Goal: Task Accomplishment & Management: Use online tool/utility

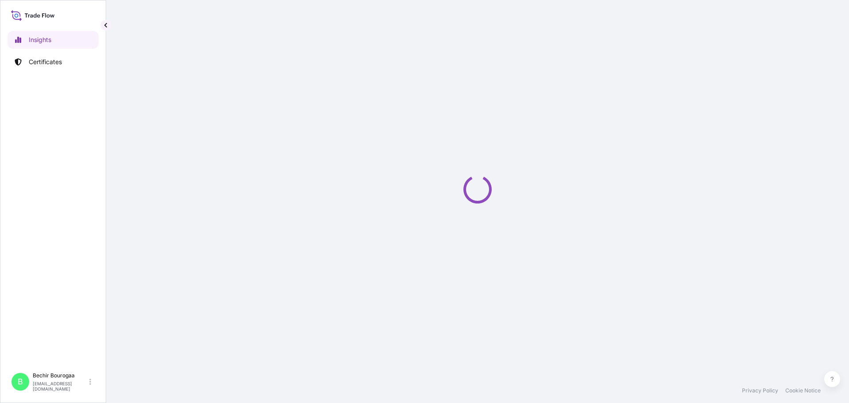
select select "2025"
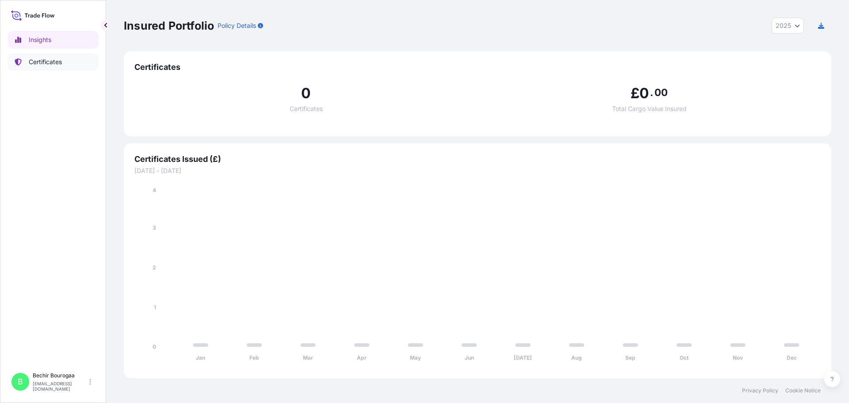
click at [34, 65] on p "Certificates" at bounding box center [45, 61] width 33 height 9
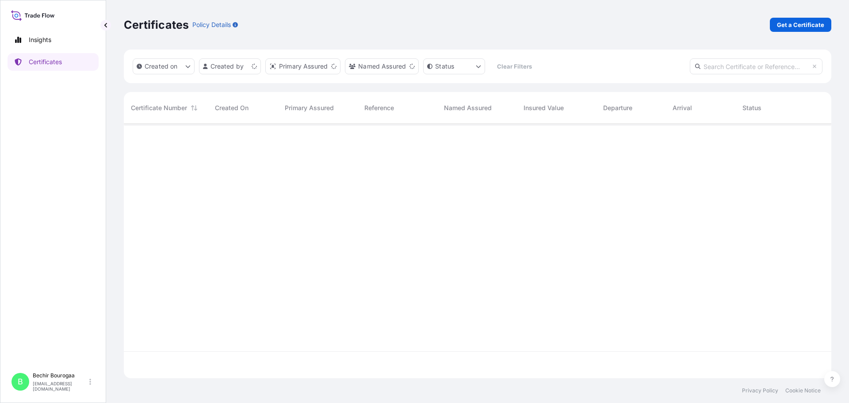
scroll to position [252, 701]
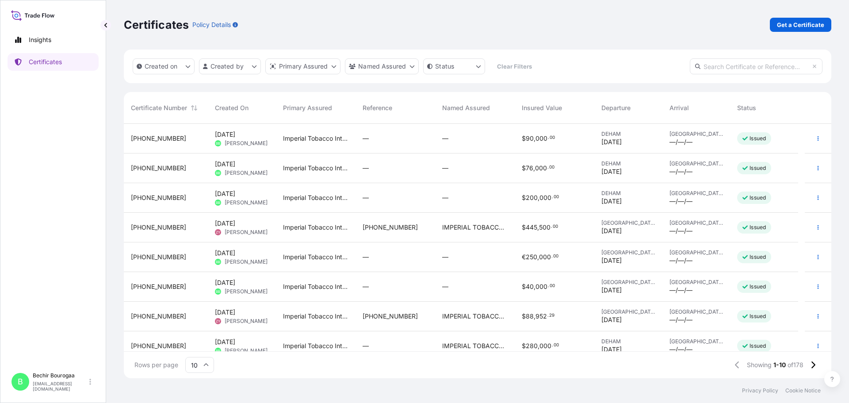
click at [662, 134] on div "[GEOGRAPHIC_DATA] —/—/—" at bounding box center [696, 139] width 68 height 30
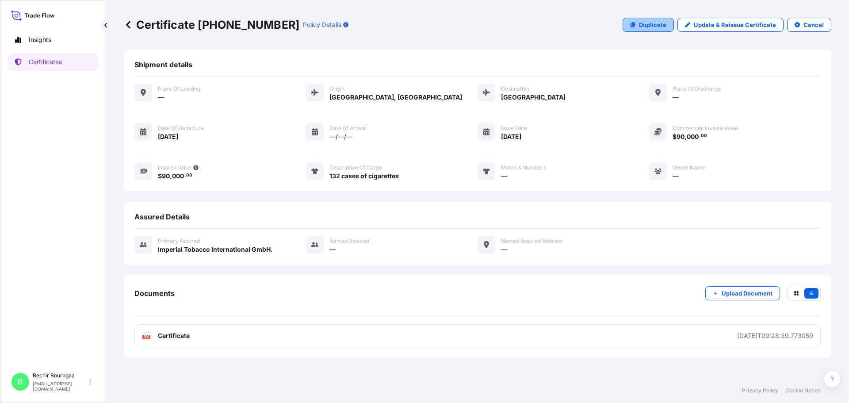
click at [654, 26] on p "Duplicate" at bounding box center [652, 24] width 27 height 9
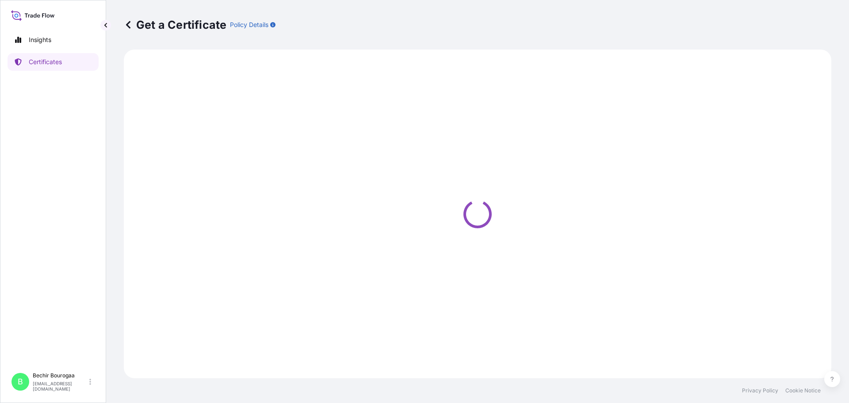
select select "Air"
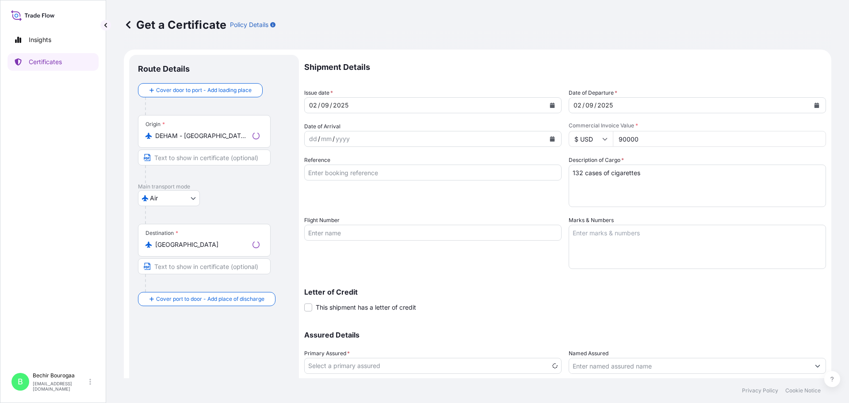
select select "31693"
drag, startPoint x: 658, startPoint y: 141, endPoint x: 588, endPoint y: 142, distance: 70.3
click at [588, 142] on div "$ USD 90000" at bounding box center [697, 139] width 257 height 16
type input "75000"
click at [579, 167] on textarea "132 cases of cigarettes" at bounding box center [697, 185] width 257 height 42
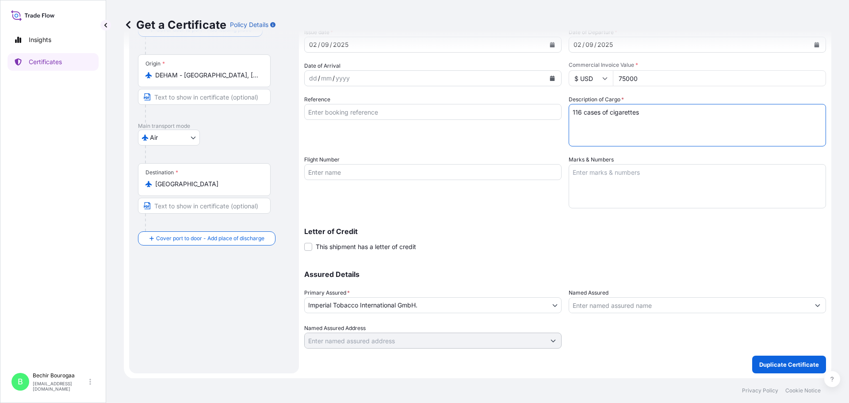
scroll to position [61, 0]
type textarea "116 cases of cigarettes"
click at [786, 359] on button "Duplicate Certificate" at bounding box center [789, 364] width 74 height 18
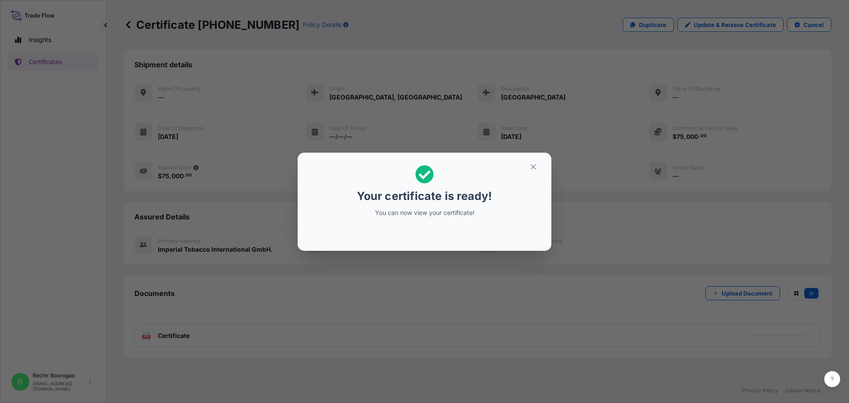
click at [424, 289] on div "Your certificate is ready! You can now view your certificate!" at bounding box center [424, 201] width 849 height 403
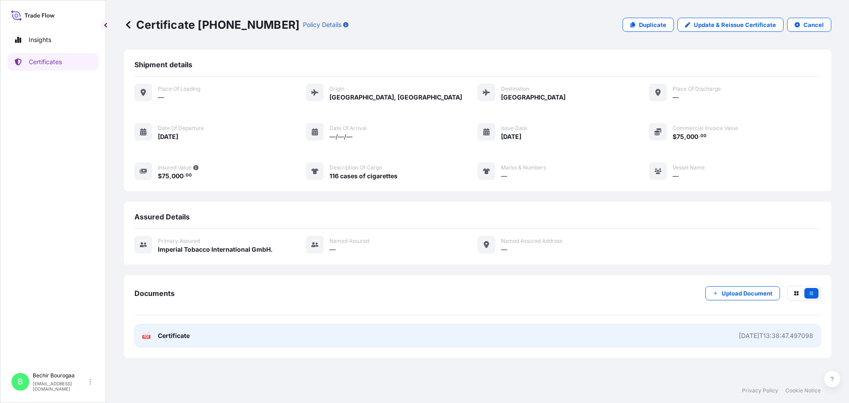
click at [196, 338] on link "PDF Certificate [DATE]T13:38:47.497098" at bounding box center [477, 335] width 686 height 23
